Goal: Transaction & Acquisition: Book appointment/travel/reservation

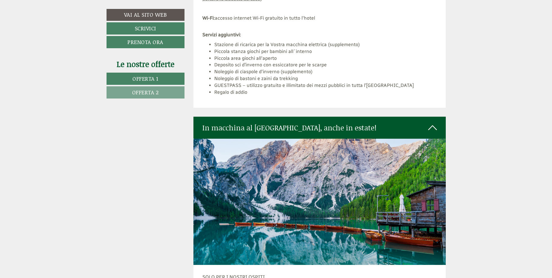
scroll to position [1518, 0]
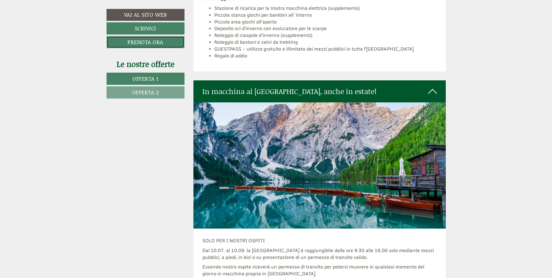
click at [145, 42] on link "Prenota ora" at bounding box center [146, 42] width 78 height 12
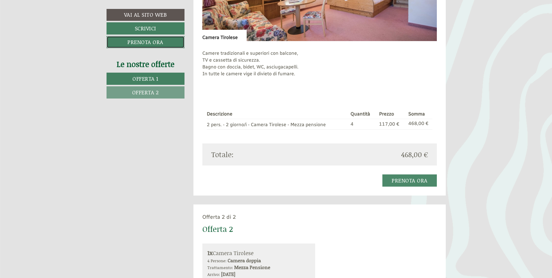
scroll to position [518, 0]
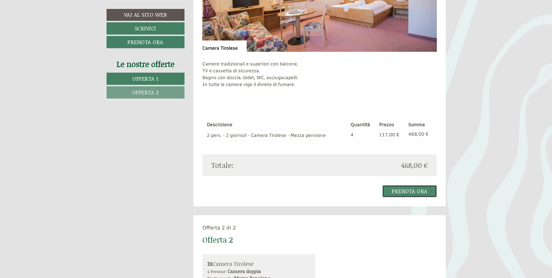
click at [413, 191] on link "Prenota ora" at bounding box center [410, 191] width 54 height 12
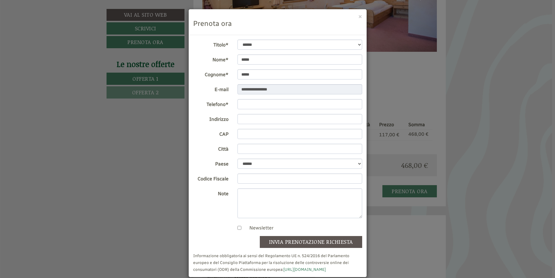
click at [486, 93] on div "**********" at bounding box center [277, 139] width 555 height 278
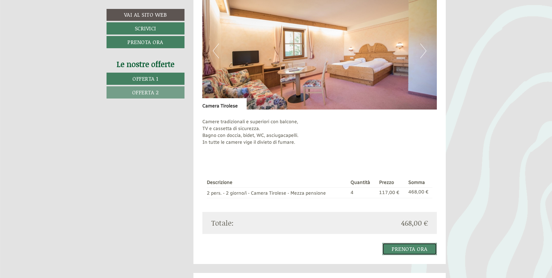
scroll to position [458, 0]
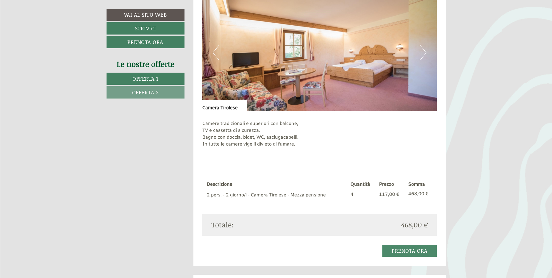
click at [426, 52] on button "Next" at bounding box center [423, 52] width 6 height 15
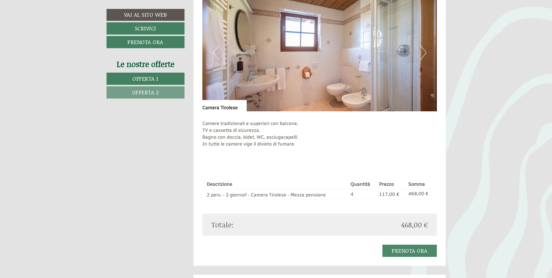
click at [426, 52] on button "Next" at bounding box center [423, 52] width 6 height 15
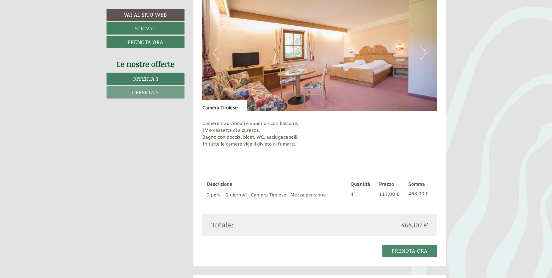
click at [426, 52] on button "Next" at bounding box center [423, 52] width 6 height 15
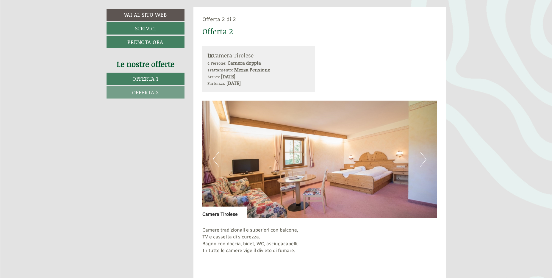
scroll to position [786, 0]
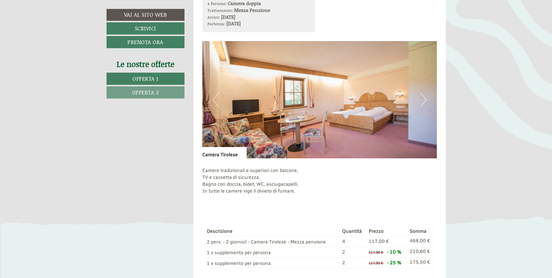
click at [424, 101] on button "Next" at bounding box center [423, 99] width 6 height 15
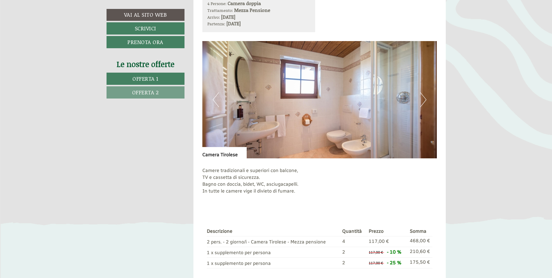
click at [424, 101] on button "Next" at bounding box center [423, 99] width 6 height 15
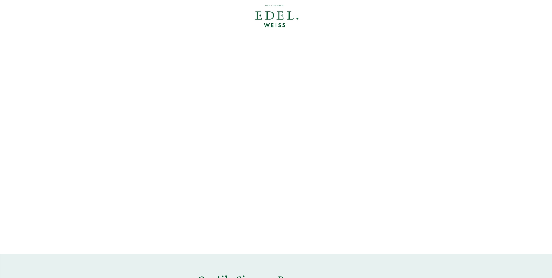
scroll to position [0, 0]
